Goal: Information Seeking & Learning: Understand process/instructions

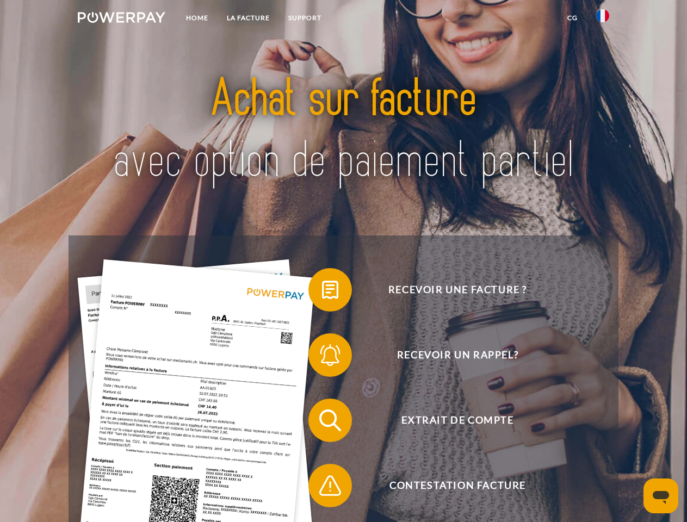
click at [121, 19] on img at bounding box center [122, 17] width 88 height 11
click at [603, 19] on img at bounding box center [602, 15] width 13 height 13
click at [572, 18] on link "CG" at bounding box center [572, 18] width 29 height 20
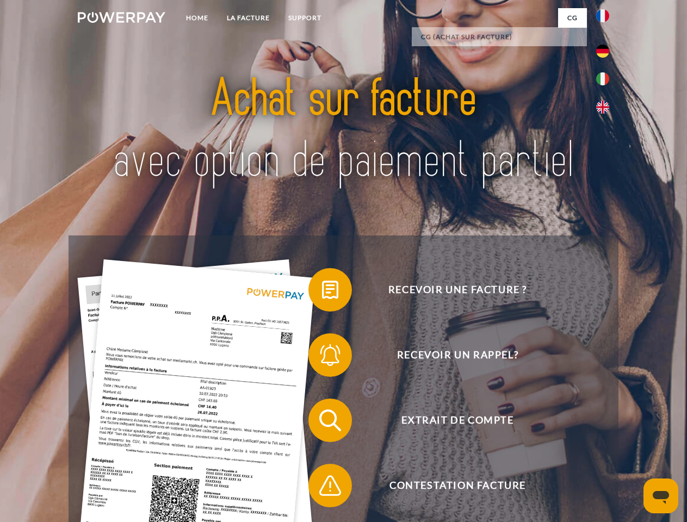
click at [322, 292] on span at bounding box center [314, 290] width 54 height 54
click at [322, 357] on span at bounding box center [314, 355] width 54 height 54
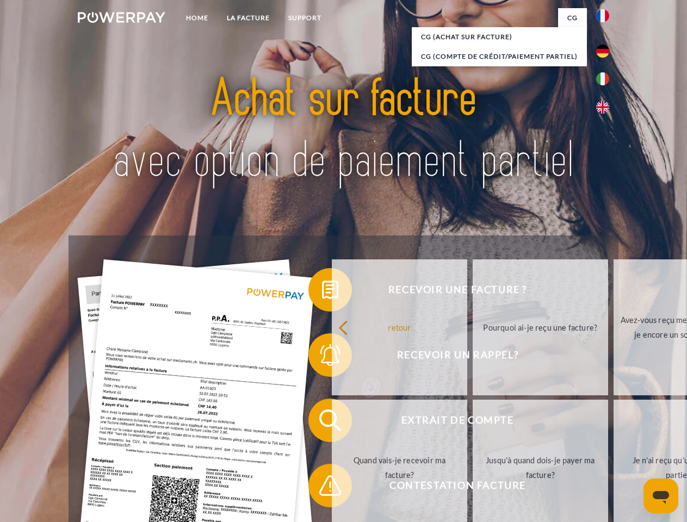
click at [473, 423] on link "Jusqu'à quand dois-je payer ma facture?" at bounding box center [540, 468] width 135 height 136
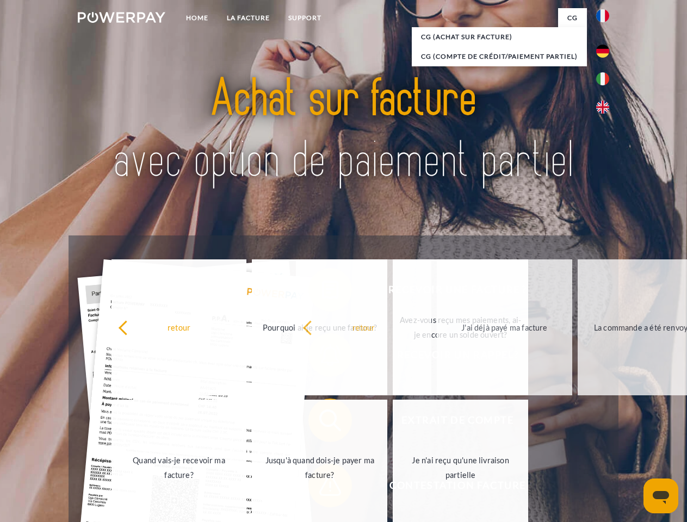
click at [322, 488] on span at bounding box center [314, 486] width 54 height 54
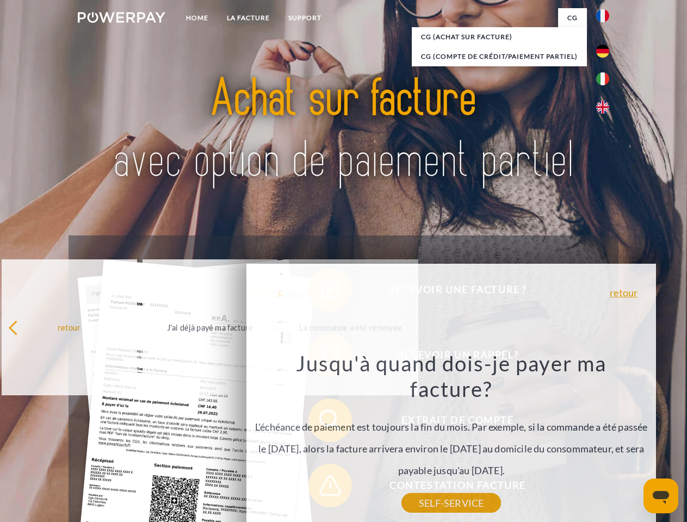
click at [661, 496] on icon "Ouvrir la fenêtre de messagerie" at bounding box center [661, 497] width 16 height 13
